Goal: Find specific page/section: Find specific page/section

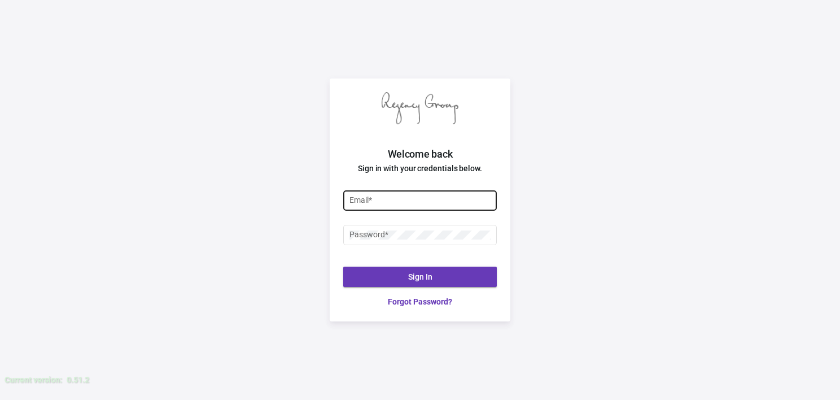
click at [425, 197] on input "Email *" at bounding box center [421, 200] width 142 height 9
type input "[EMAIL_ADDRESS][DOMAIN_NAME]"
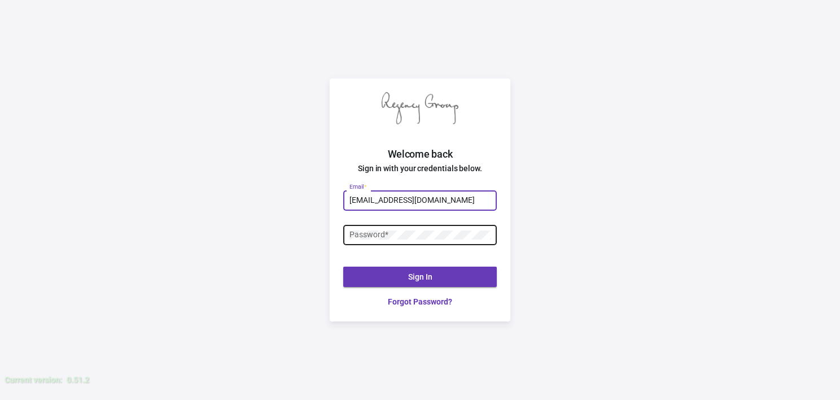
click at [411, 243] on div "Password *" at bounding box center [421, 234] width 142 height 22
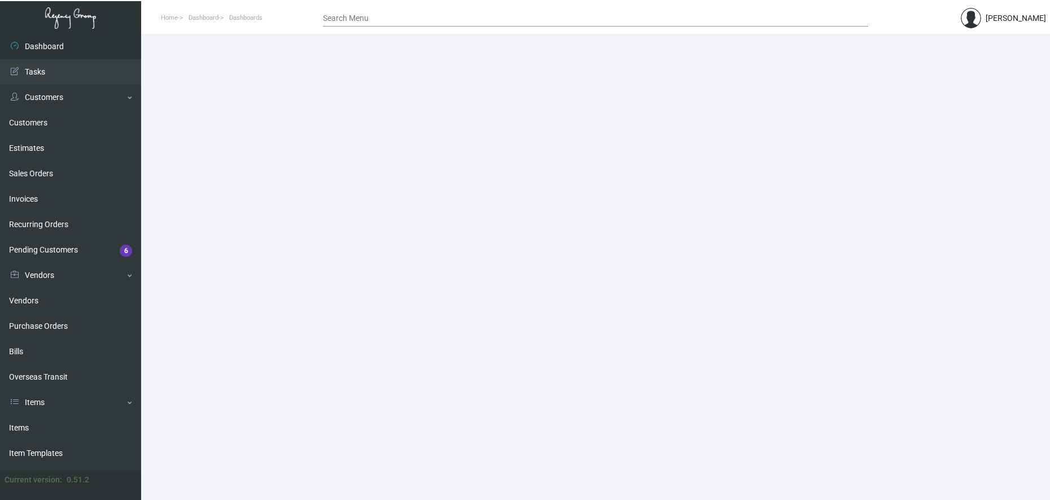
drag, startPoint x: 758, startPoint y: 2, endPoint x: 653, endPoint y: 156, distance: 186.5
click at [653, 156] on main at bounding box center [595, 267] width 909 height 466
click at [73, 316] on link "Purchase Orders" at bounding box center [70, 325] width 141 height 25
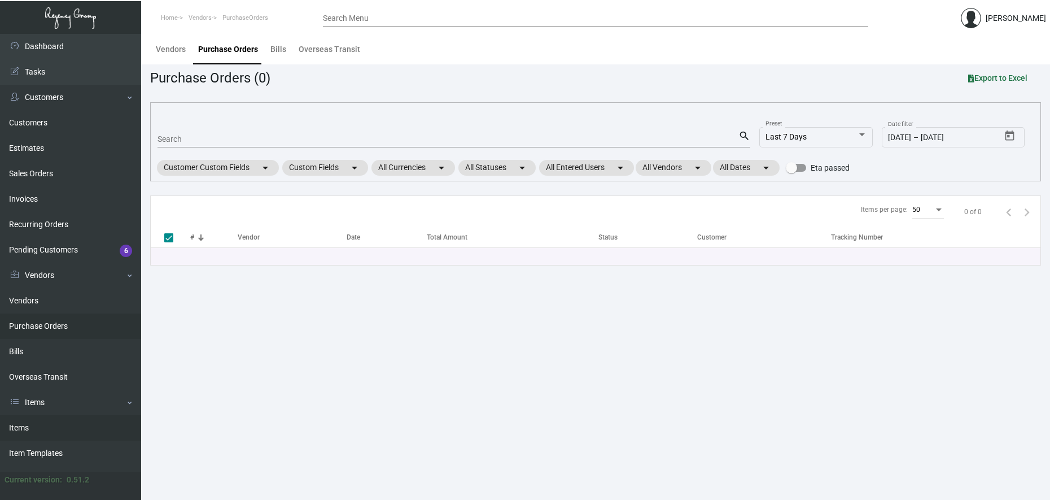
click at [43, 399] on link "Items" at bounding box center [70, 427] width 141 height 25
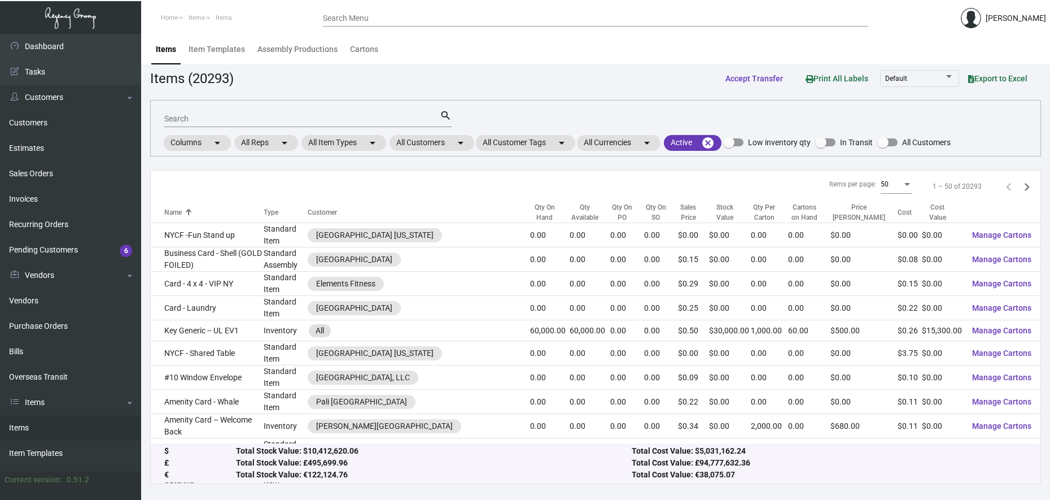
drag, startPoint x: 793, startPoint y: 49, endPoint x: 784, endPoint y: 46, distance: 9.5
click at [793, 48] on div "Items Item Templates Assembly Productions Cartons" at bounding box center [596, 49] width 892 height 30
drag, startPoint x: 796, startPoint y: 3, endPoint x: 687, endPoint y: 36, distance: 113.3
click at [687, 36] on div "Search Menu" at bounding box center [595, 23] width 545 height 28
